Goal: Obtain resource: Obtain resource

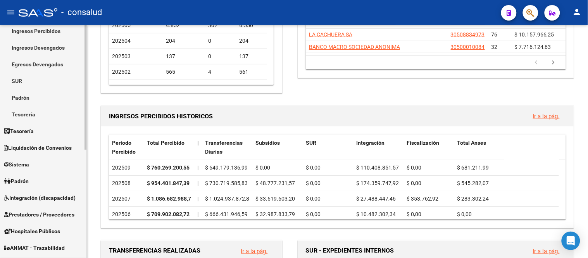
scroll to position [203, 0]
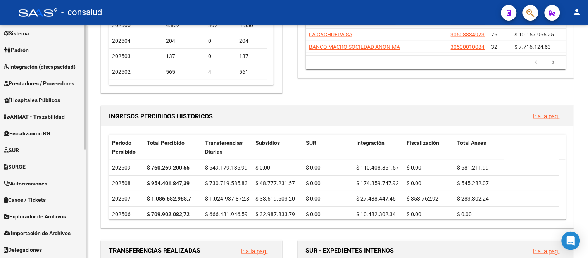
click at [48, 130] on span "Fiscalización RG" at bounding box center [27, 133] width 47 height 9
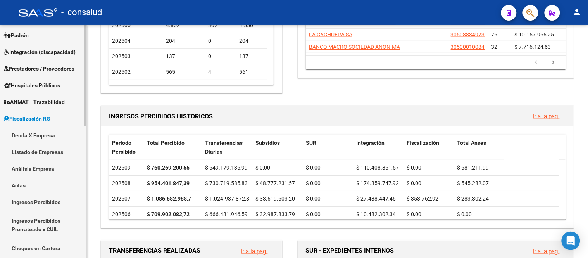
scroll to position [87, 0]
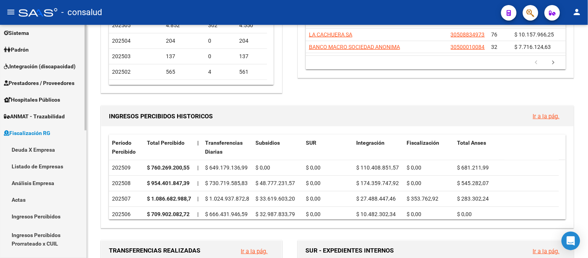
click at [41, 150] on link "Deuda X Empresa" at bounding box center [43, 149] width 86 height 17
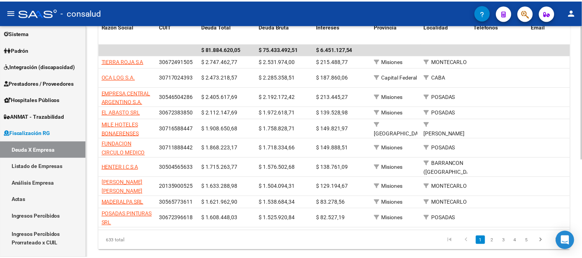
scroll to position [128, 0]
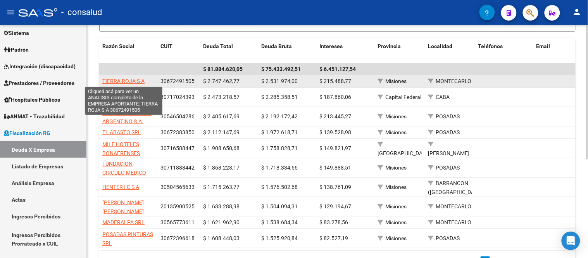
click at [127, 80] on span "TIERRA ROJA S A" at bounding box center [123, 81] width 42 height 6
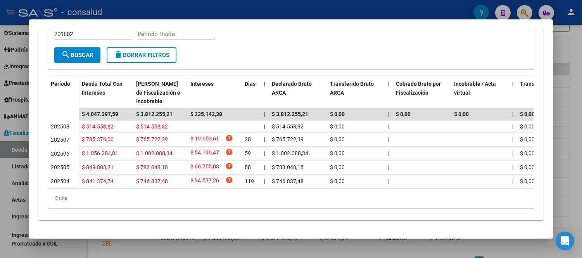
scroll to position [202, 0]
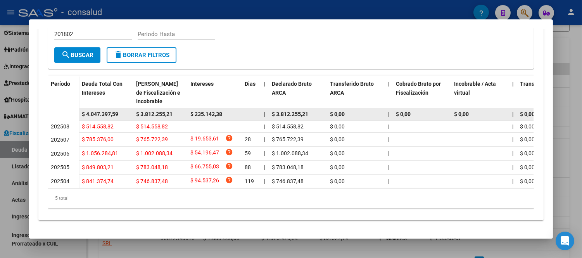
drag, startPoint x: 82, startPoint y: 104, endPoint x: 121, endPoint y: 105, distance: 38.4
click at [121, 110] on div "$ 4.047.397,59" at bounding box center [106, 114] width 48 height 9
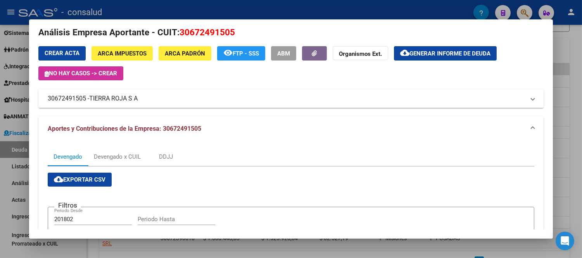
scroll to position [0, 0]
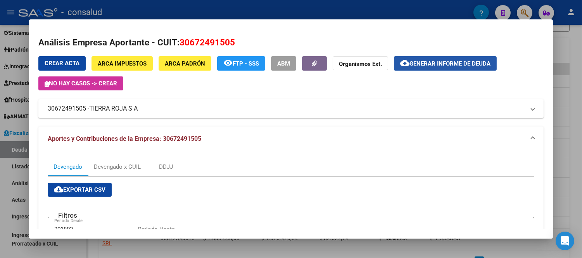
click at [450, 60] on span "Generar informe de deuda" at bounding box center [449, 63] width 81 height 7
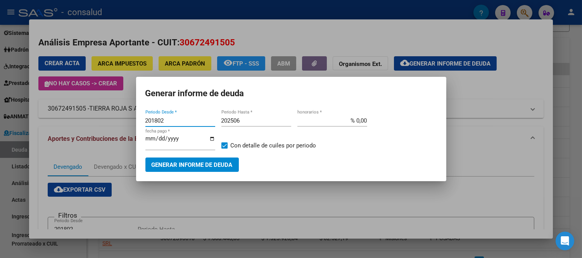
drag, startPoint x: 175, startPoint y: 118, endPoint x: 90, endPoint y: 107, distance: 86.4
click at [90, 107] on div "Análisis Empresa Aportante - CUIT: 30672491505 Crear Acta ARCA Impuestos ARCA P…" at bounding box center [291, 129] width 582 height 258
type input "202504"
click at [265, 120] on input "202506" at bounding box center [256, 120] width 70 height 7
type input "202508"
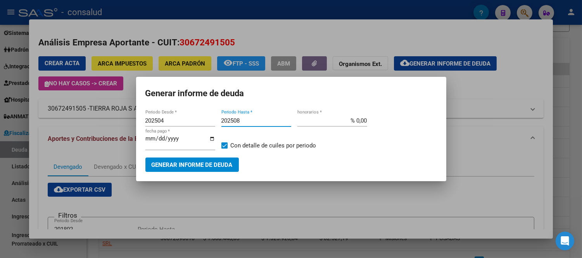
click at [145, 136] on input "[DATE]" at bounding box center [180, 141] width 70 height 12
type input "[DATE]"
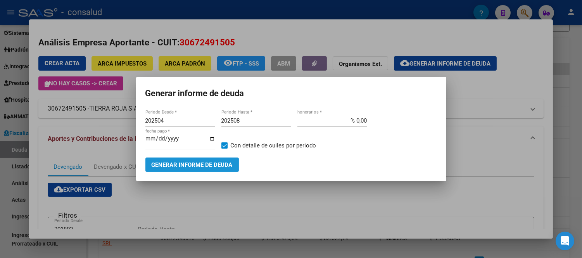
click at [185, 165] on span "Generar informe de deuda" at bounding box center [192, 164] width 81 height 7
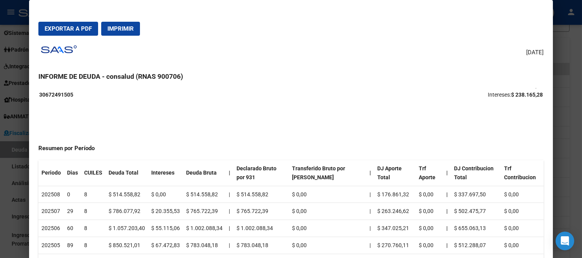
scroll to position [43, 0]
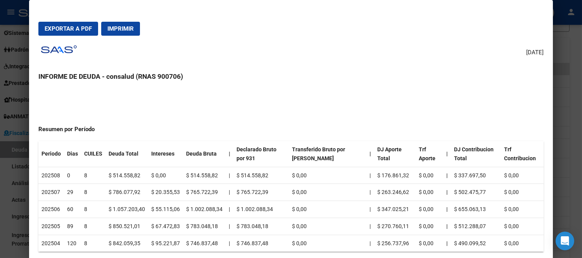
drag, startPoint x: 110, startPoint y: 174, endPoint x: 211, endPoint y: 177, distance: 101.2
click at [211, 177] on tr "202508 0 8 $ 514.558,82 $ 0,00 $ 514.558,82 | $ 514.558,82 $ 0,00 | $ 176.861,3…" at bounding box center [290, 175] width 505 height 17
click at [211, 177] on td "$ 514.558,82" at bounding box center [204, 175] width 43 height 17
drag, startPoint x: 115, startPoint y: 173, endPoint x: 134, endPoint y: 173, distance: 19.4
click at [134, 173] on td "$ 514.558,82" at bounding box center [126, 175] width 43 height 17
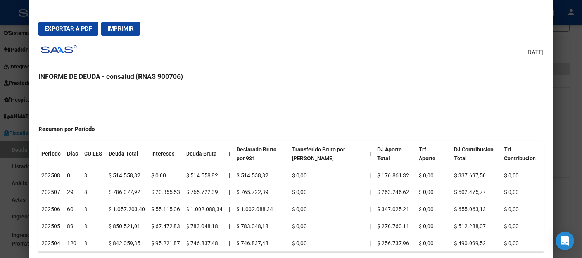
drag, startPoint x: 134, startPoint y: 173, endPoint x: 152, endPoint y: 169, distance: 18.5
click at [135, 173] on td "$ 514.558,82" at bounding box center [126, 175] width 43 height 17
click at [122, 188] on td "$ 786.077,92" at bounding box center [126, 192] width 43 height 17
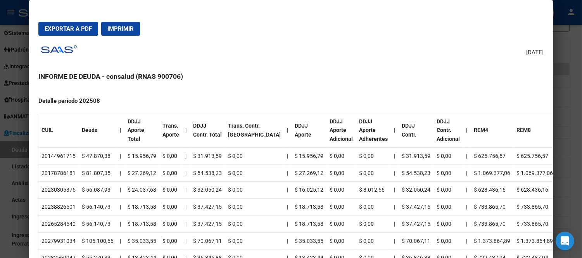
scroll to position [258, 0]
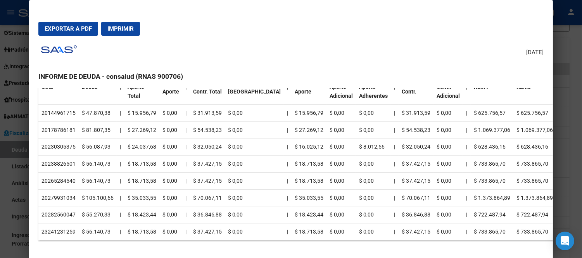
drag, startPoint x: 468, startPoint y: 146, endPoint x: 525, endPoint y: 146, distance: 57.4
click at [525, 146] on tr "20230305375 $ 56.087,93 | $ 24.037,68 $ 0,00 | $ 32.050,24 $ 0,00 | $ 16.025,12…" at bounding box center [297, 146] width 518 height 17
click at [525, 146] on td "$ 628.436,16" at bounding box center [534, 146] width 43 height 17
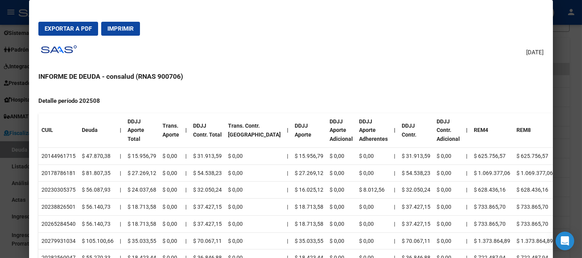
drag, startPoint x: 467, startPoint y: 154, endPoint x: 514, endPoint y: 157, distance: 47.0
click at [514, 157] on tr "20144961715 $ 47.870,38 | $ 15.956,79 $ 0,00 | $ 31.913,59 $ 0,00 | $ 15.956,79…" at bounding box center [297, 155] width 518 height 17
drag, startPoint x: 40, startPoint y: 155, endPoint x: 75, endPoint y: 154, distance: 35.3
click at [75, 154] on tr "20144961715 $ 47.870,38 | $ 15.956,79 $ 0,00 | $ 31.913,59 $ 0,00 | $ 15.956,79…" at bounding box center [297, 155] width 518 height 17
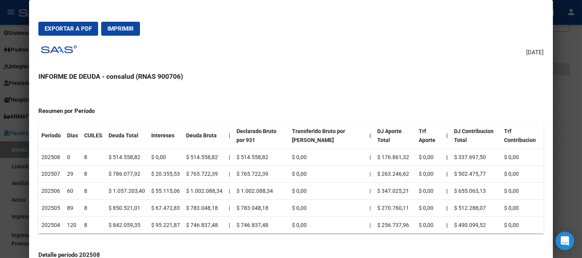
scroll to position [0, 0]
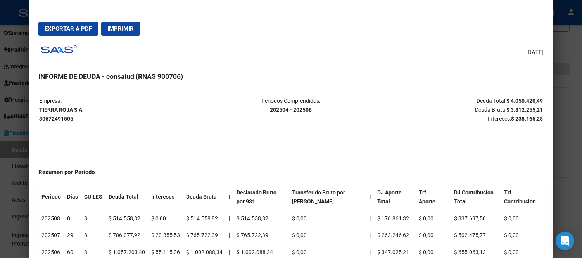
click at [67, 28] on span "Exportar a PDF" at bounding box center [68, 28] width 47 height 7
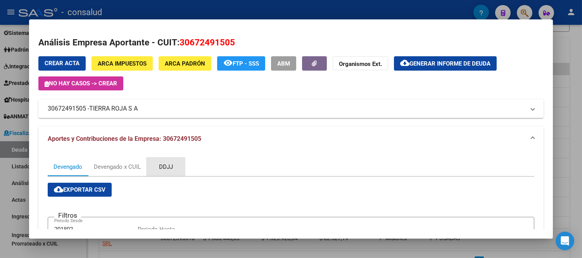
drag, startPoint x: 163, startPoint y: 164, endPoint x: 191, endPoint y: 160, distance: 27.9
click at [164, 164] on div "DDJJ" at bounding box center [166, 166] width 14 height 9
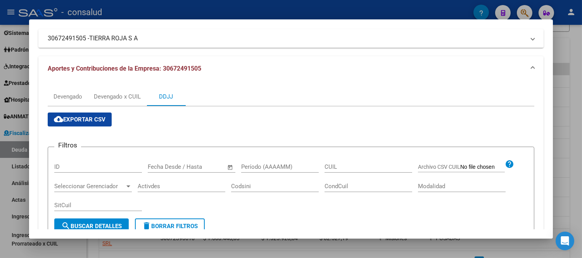
scroll to position [86, 0]
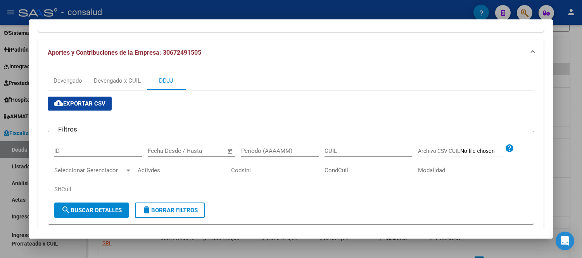
click at [77, 104] on span "cloud_download Exportar CSV" at bounding box center [80, 103] width 52 height 7
